Goal: Navigation & Orientation: Find specific page/section

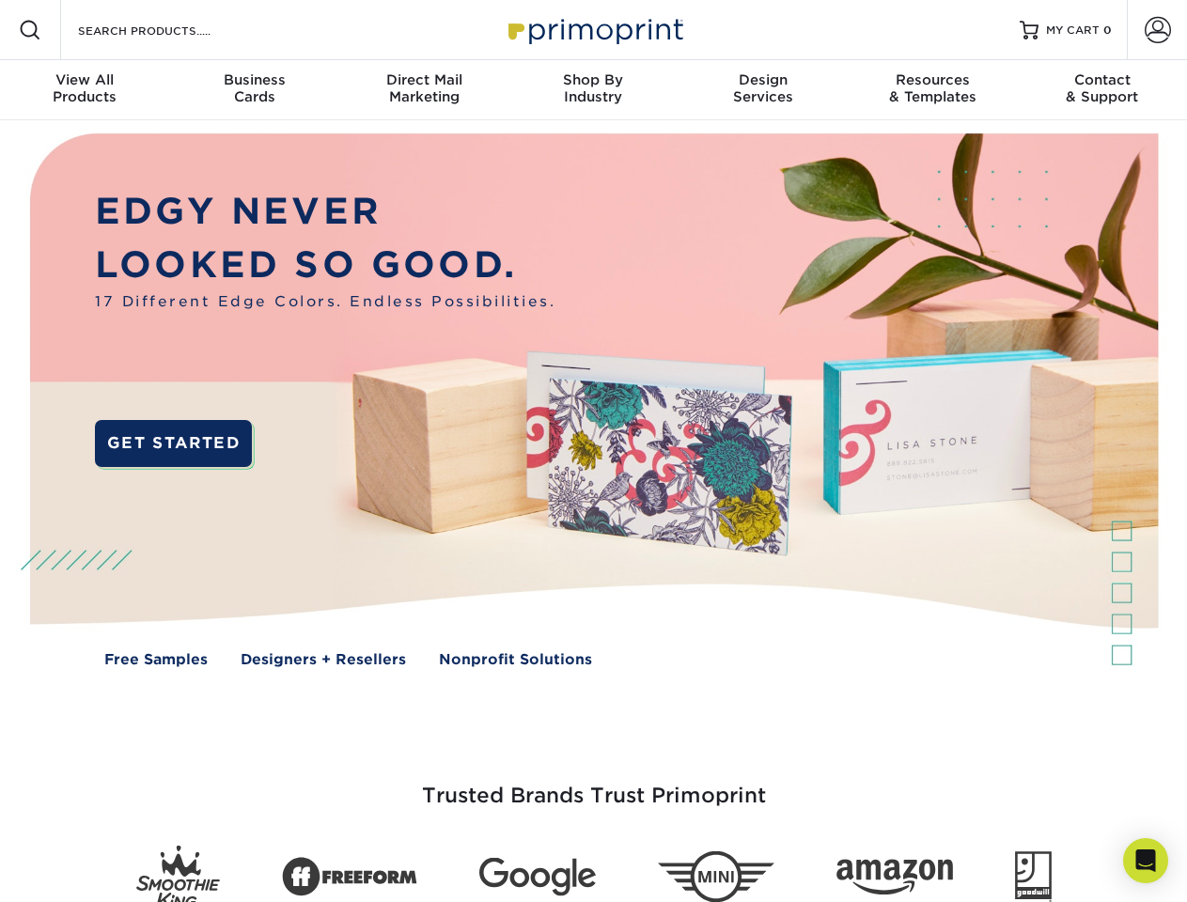
click at [593, 451] on img at bounding box center [593, 413] width 1174 height 587
click at [30, 30] on span at bounding box center [30, 30] width 23 height 23
click at [1157, 30] on span at bounding box center [1157, 30] width 26 height 26
click at [85, 90] on div "View All Products" at bounding box center [84, 88] width 169 height 34
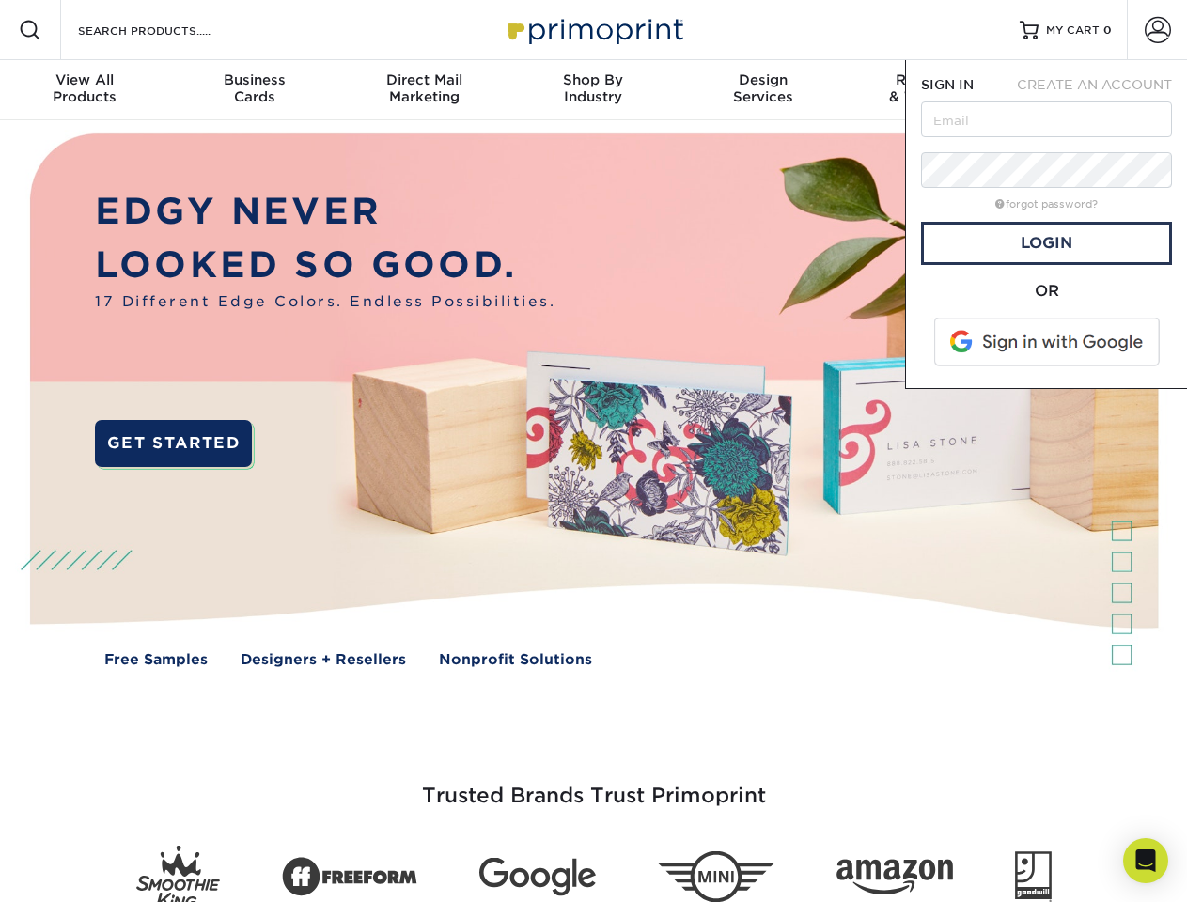
click at [254, 90] on div "Business Cards" at bounding box center [253, 88] width 169 height 34
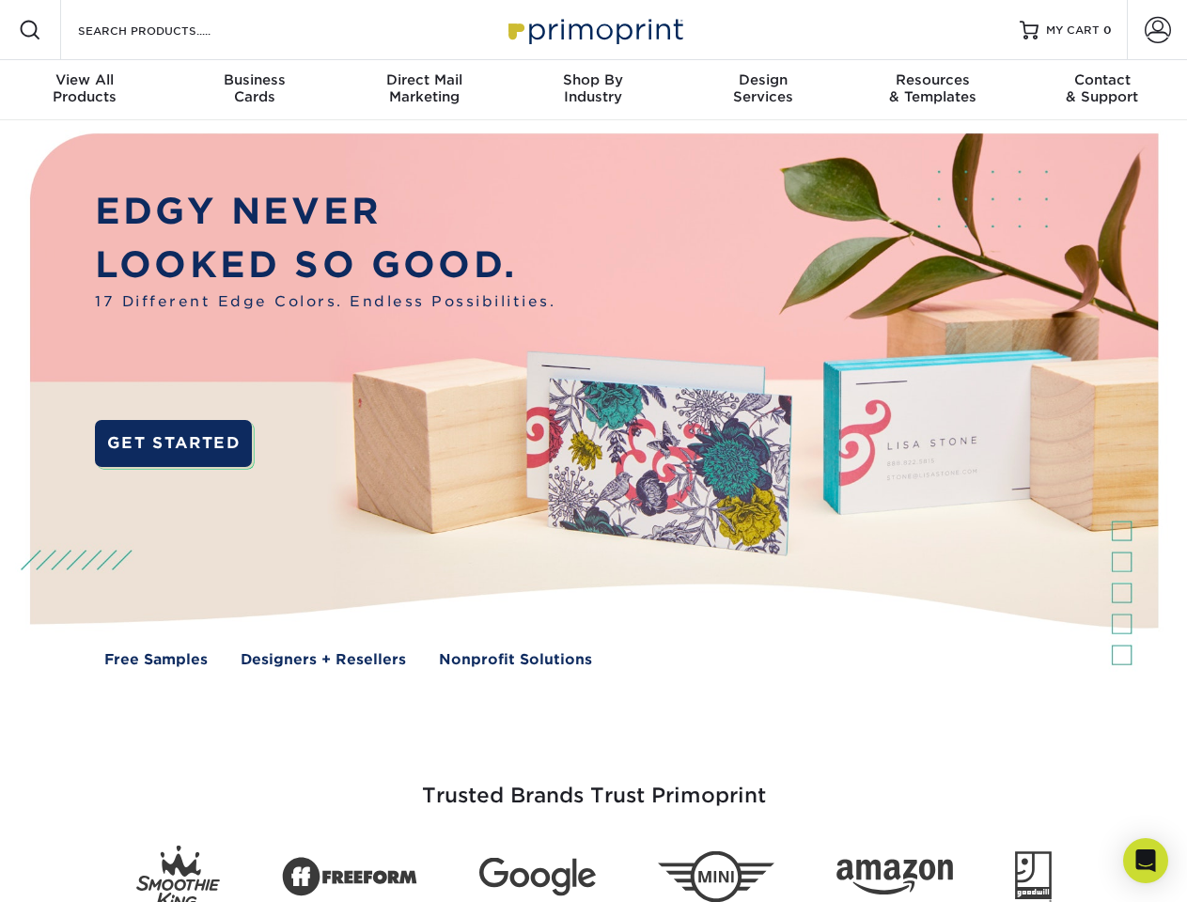
click at [424, 90] on div "Direct Mail Marketing" at bounding box center [423, 88] width 169 height 34
click at [593, 90] on div "Shop By Industry" at bounding box center [592, 88] width 169 height 34
click at [763, 90] on div "Design Services" at bounding box center [762, 88] width 169 height 34
click at [932, 90] on div "Resources & Templates" at bounding box center [931, 88] width 169 height 34
click at [1102, 90] on div "Contact & Support" at bounding box center [1102, 88] width 169 height 34
